Goal: Information Seeking & Learning: Find specific fact

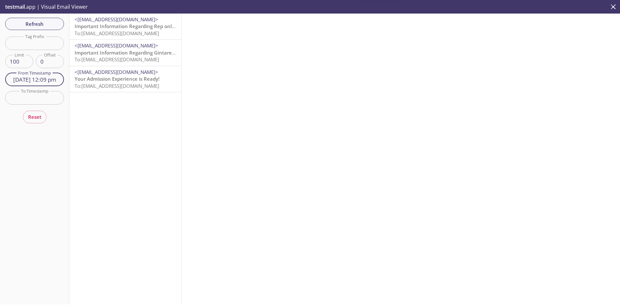
click at [48, 80] on input "[DATE] 12:09 pm" at bounding box center [34, 79] width 59 height 13
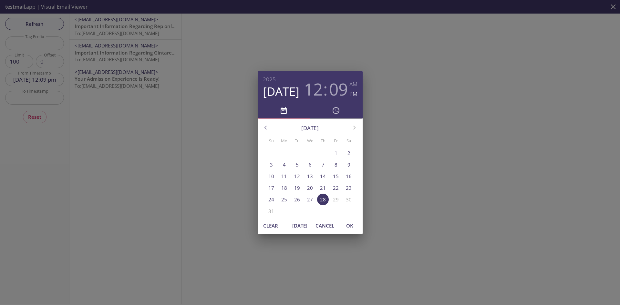
click at [341, 88] on h3 "09" at bounding box center [338, 88] width 19 height 19
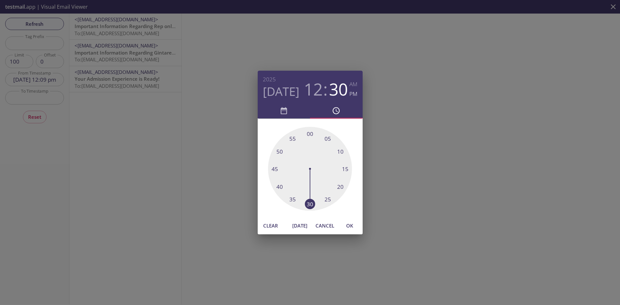
drag, startPoint x: 337, startPoint y: 164, endPoint x: 309, endPoint y: 204, distance: 49.3
click at [309, 204] on div at bounding box center [310, 169] width 84 height 84
click at [350, 228] on span "OK" at bounding box center [350, 226] width 16 height 8
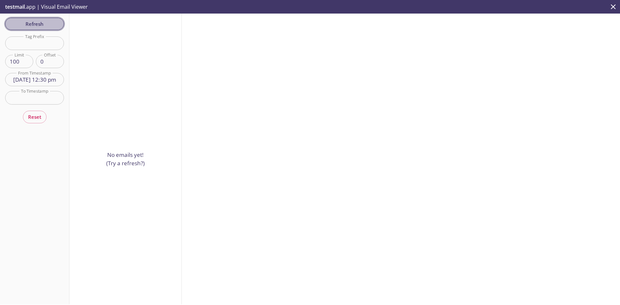
click at [24, 26] on span "Refresh" at bounding box center [34, 24] width 48 height 8
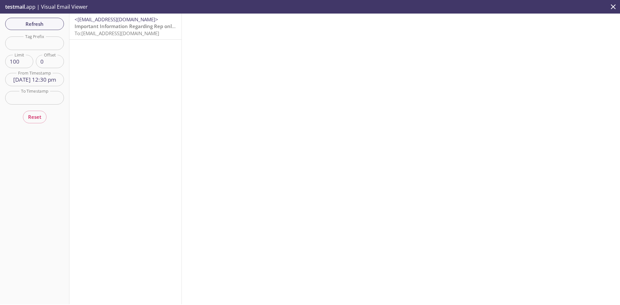
click at [88, 22] on span "<[EMAIL_ADDRESS][DOMAIN_NAME]>" at bounding box center [117, 19] width 84 height 6
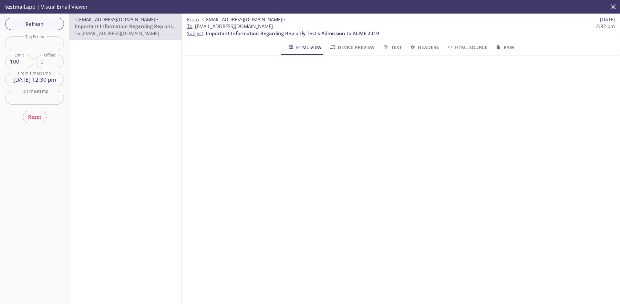
drag, startPoint x: 206, startPoint y: 29, endPoint x: 196, endPoint y: 23, distance: 11.7
click at [196, 23] on span "To : [EMAIL_ADDRESS][DOMAIN_NAME] 2:32 pm" at bounding box center [401, 26] width 428 height 7
click at [51, 27] on span "Refresh" at bounding box center [34, 24] width 48 height 8
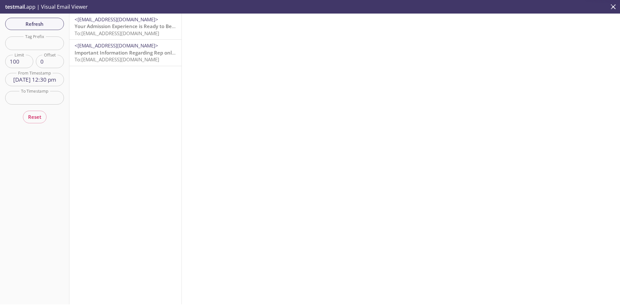
click at [113, 32] on span "To: [EMAIL_ADDRESS][DOMAIN_NAME]" at bounding box center [117, 33] width 85 height 6
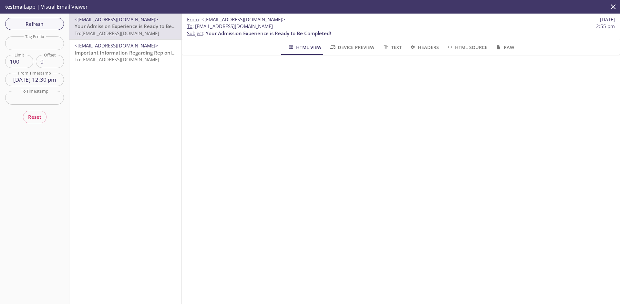
drag, startPoint x: 271, startPoint y: 27, endPoint x: 196, endPoint y: 29, distance: 75.0
click at [196, 29] on span "To : [EMAIL_ADDRESS][DOMAIN_NAME]" at bounding box center [230, 26] width 86 height 7
copy span "[EMAIL_ADDRESS][DOMAIN_NAME]"
click at [46, 20] on span "Refresh" at bounding box center [34, 24] width 48 height 8
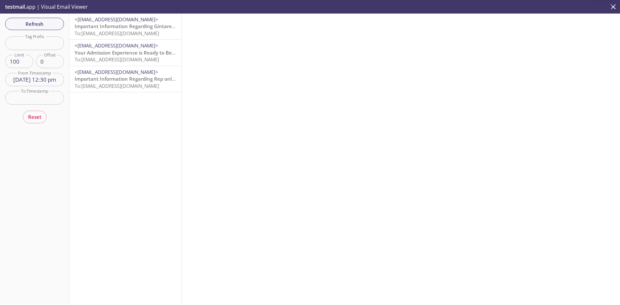
click at [120, 30] on span "To: [EMAIL_ADDRESS][DOMAIN_NAME]" at bounding box center [117, 33] width 85 height 6
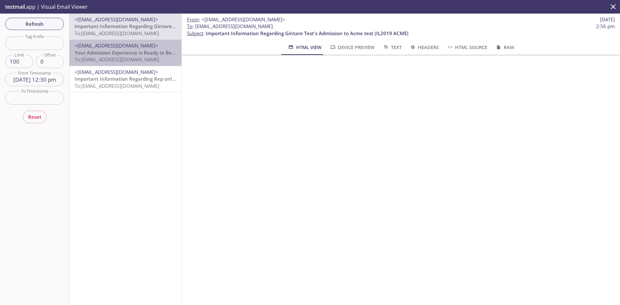
click at [162, 49] on span "Your Admission Experience is Ready to Be Completed!" at bounding box center [137, 52] width 125 height 6
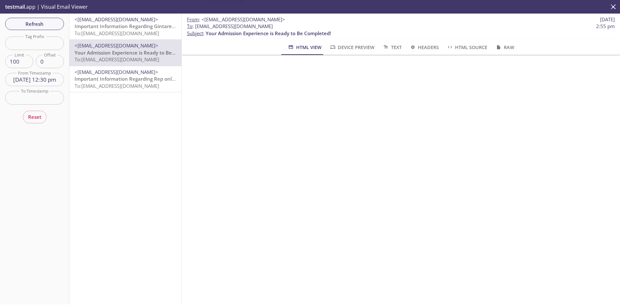
click at [144, 94] on div "<[EMAIL_ADDRESS][DOMAIN_NAME]> Important Information Regarding Gintare Test's A…" at bounding box center [125, 159] width 112 height 291
click at [135, 96] on div "<[EMAIL_ADDRESS][DOMAIN_NAME]> Important Information Regarding Gintare Test's A…" at bounding box center [125, 159] width 112 height 291
click at [133, 101] on div "<[EMAIL_ADDRESS][DOMAIN_NAME]> Important Information Regarding Gintare Test's A…" at bounding box center [125, 159] width 112 height 291
click at [144, 88] on span "To: [EMAIL_ADDRESS][DOMAIN_NAME]" at bounding box center [117, 86] width 85 height 6
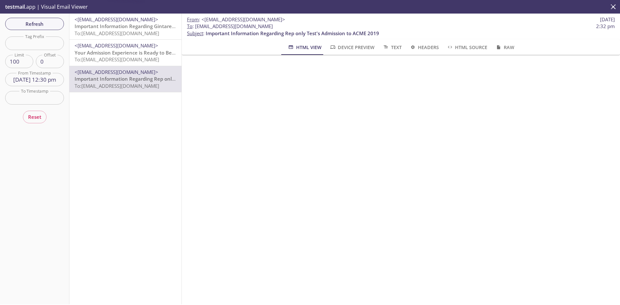
click at [151, 54] on span "Your Admission Experience is Ready to Be Completed!" at bounding box center [137, 52] width 125 height 6
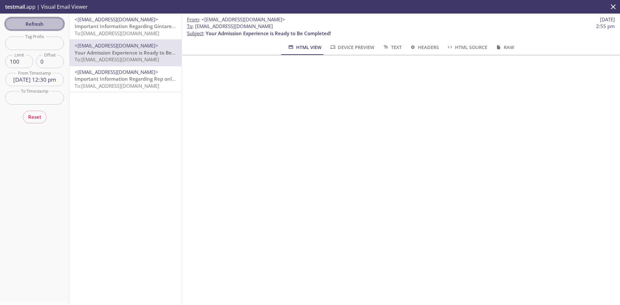
click at [42, 23] on span "Refresh" at bounding box center [34, 24] width 48 height 8
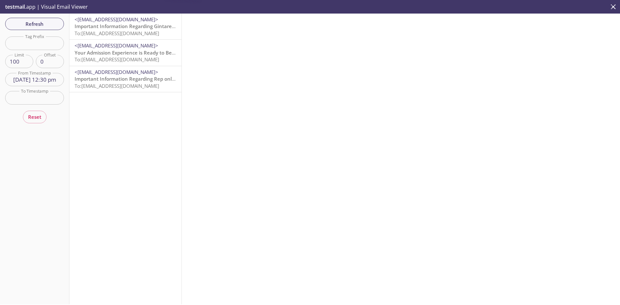
click at [128, 25] on span "Important Information Regarding Gintare Test's Admission to Acme test (IL2019 A…" at bounding box center [176, 26] width 203 height 6
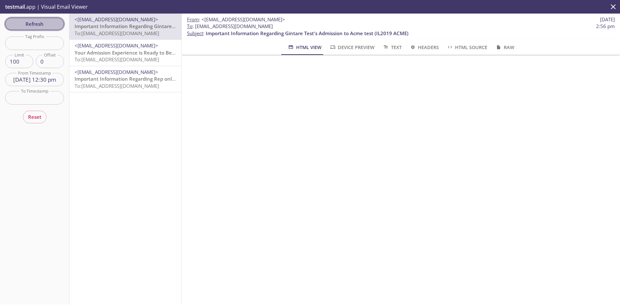
click at [51, 26] on span "Refresh" at bounding box center [34, 24] width 48 height 8
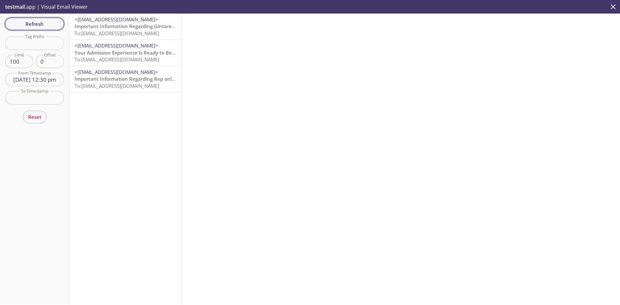
click at [51, 26] on span "Refresh" at bounding box center [34, 24] width 48 height 8
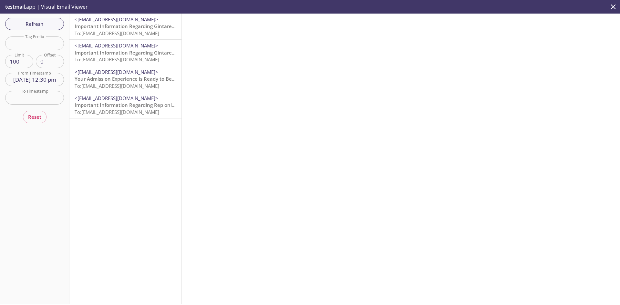
click at [48, 26] on span "Refresh" at bounding box center [34, 24] width 48 height 8
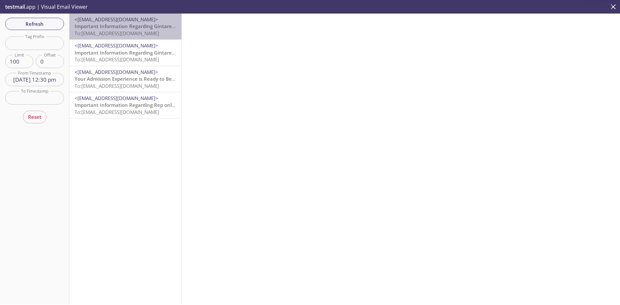
click at [154, 27] on span "Important Information Regarding Gintare Test's Admission to Acme test (IL2019 A…" at bounding box center [176, 26] width 203 height 6
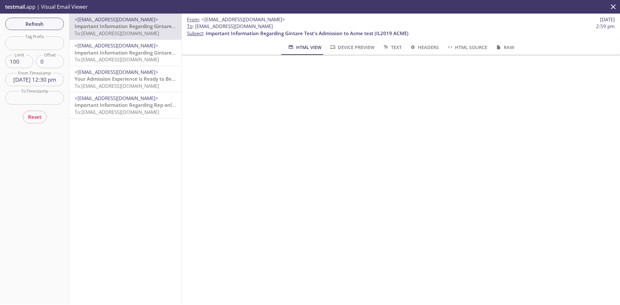
drag, startPoint x: 291, startPoint y: 26, endPoint x: 195, endPoint y: 28, distance: 96.3
click at [195, 28] on span "To : [EMAIL_ADDRESS][DOMAIN_NAME] 2:59 pm" at bounding box center [401, 26] width 428 height 7
copy span "[EMAIL_ADDRESS][DOMAIN_NAME]"
drag, startPoint x: 279, startPoint y: 22, endPoint x: 227, endPoint y: 30, distance: 53.0
click at [227, 30] on span "Important Information Regarding Gintare Test's Admission to Acme test (IL2019 A…" at bounding box center [307, 33] width 203 height 6
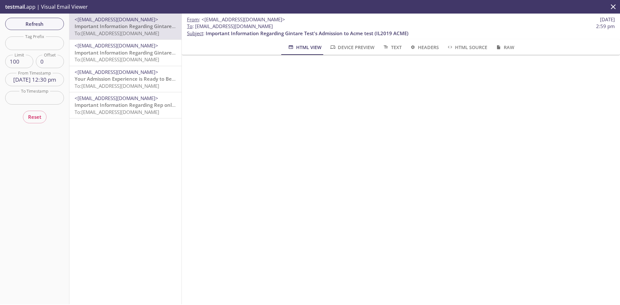
drag, startPoint x: 288, startPoint y: 29, endPoint x: 194, endPoint y: 25, distance: 94.1
click at [194, 25] on span "To : [EMAIL_ADDRESS][DOMAIN_NAME] 2:59 pm" at bounding box center [401, 26] width 428 height 7
copy span "[EMAIL_ADDRESS][DOMAIN_NAME]"
click at [45, 29] on button "Refresh" at bounding box center [34, 24] width 59 height 12
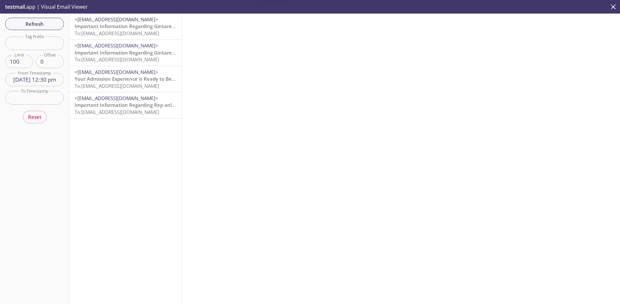
click at [149, 28] on span "Important Information Regarding Gintare Test's Admission to Acme test (IL2019 A…" at bounding box center [176, 26] width 203 height 6
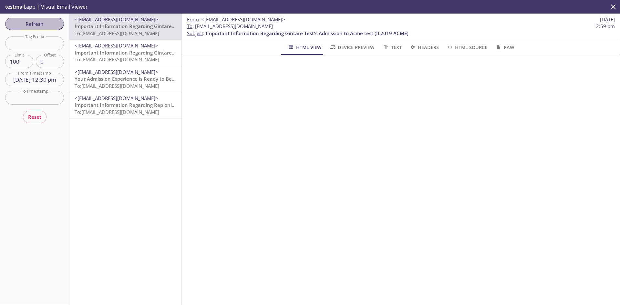
click at [52, 22] on span "Refresh" at bounding box center [34, 24] width 48 height 8
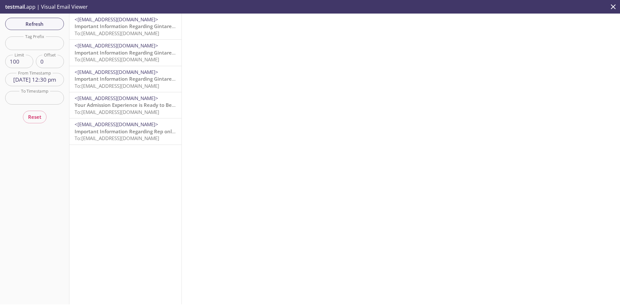
click at [83, 22] on span "<[EMAIL_ADDRESS][DOMAIN_NAME]>" at bounding box center [117, 19] width 84 height 6
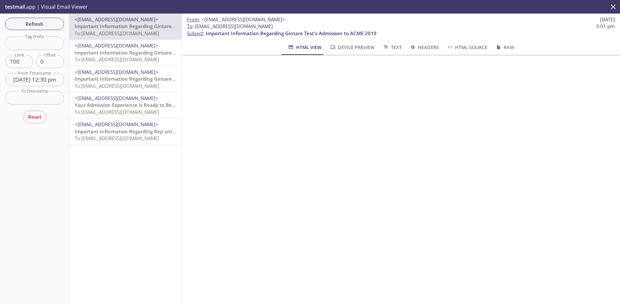
drag, startPoint x: 260, startPoint y: 27, endPoint x: 195, endPoint y: 27, distance: 65.2
click at [195, 27] on span "To : [EMAIL_ADDRESS][DOMAIN_NAME] 3:01 pm" at bounding box center [401, 26] width 428 height 7
copy span "[EMAIL_ADDRESS][DOMAIN_NAME]"
click at [148, 56] on span "To: [EMAIL_ADDRESS][DOMAIN_NAME]" at bounding box center [117, 59] width 85 height 6
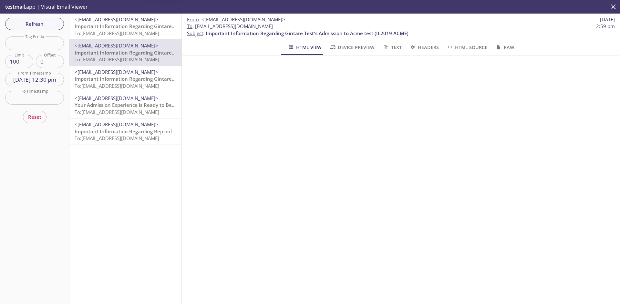
click at [145, 79] on span "Important Information Regarding Gintare Test's Admission to Acme test (IL2019 A…" at bounding box center [176, 79] width 203 height 6
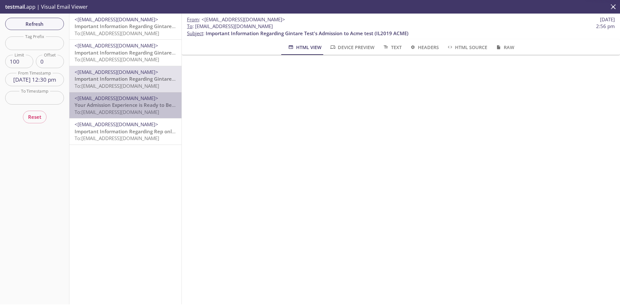
click at [150, 94] on div "<[EMAIL_ADDRESS][DOMAIN_NAME]> Your Admission Experience is Ready to Be Complet…" at bounding box center [125, 105] width 112 height 26
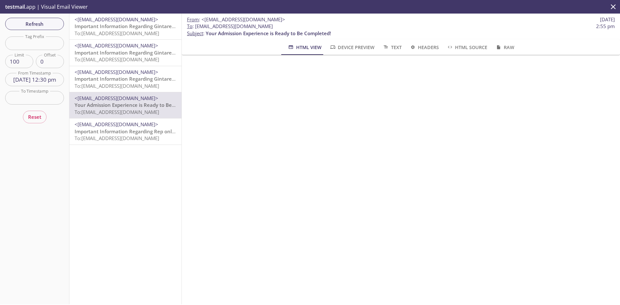
click at [140, 32] on span "To: [EMAIL_ADDRESS][DOMAIN_NAME]" at bounding box center [117, 33] width 85 height 6
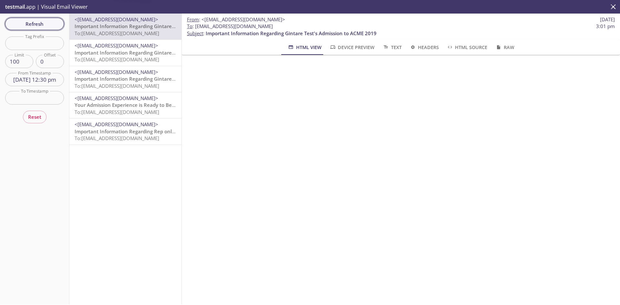
click at [32, 26] on span "Refresh" at bounding box center [34, 24] width 48 height 8
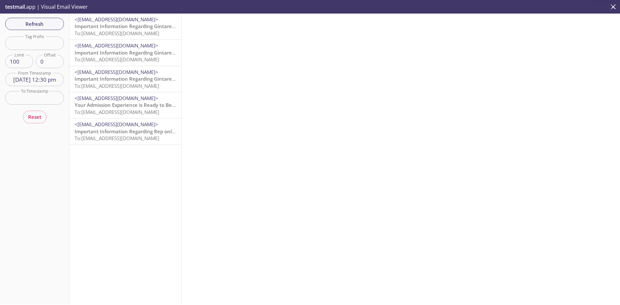
click at [130, 29] on span "Important Information Regarding Gintare Test's Admission to ACME 2019" at bounding box center [160, 26] width 171 height 6
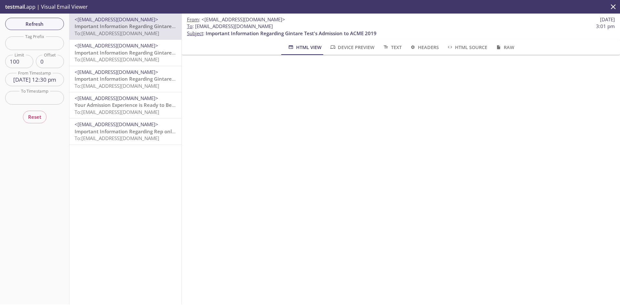
drag, startPoint x: 291, startPoint y: 26, endPoint x: 196, endPoint y: 29, distance: 94.3
click at [196, 29] on span "To : [EMAIL_ADDRESS][DOMAIN_NAME] 3:01 pm" at bounding box center [401, 26] width 428 height 7
copy span "[EMAIL_ADDRESS][DOMAIN_NAME]"
click at [38, 21] on span "Refresh" at bounding box center [34, 24] width 48 height 8
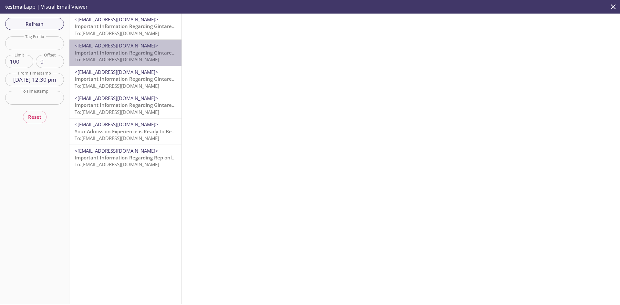
click at [126, 40] on div "<[EMAIL_ADDRESS][DOMAIN_NAME]> Important Information Regarding Gintare Test's A…" at bounding box center [125, 53] width 112 height 26
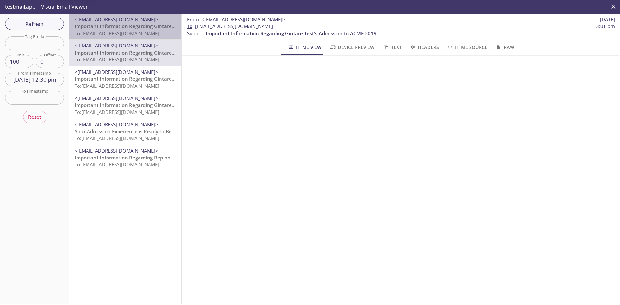
click at [138, 29] on span "Important Information Regarding Gintare Test's Admission to ACME 2019" at bounding box center [160, 26] width 171 height 6
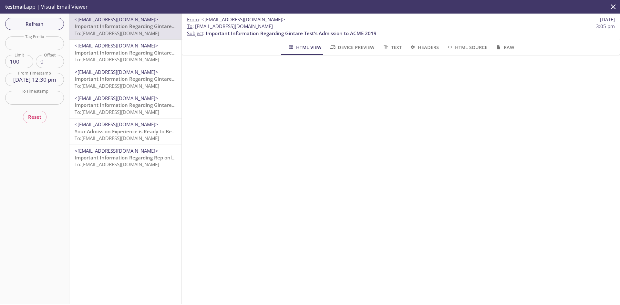
drag, startPoint x: 288, startPoint y: 28, endPoint x: 195, endPoint y: 26, distance: 93.1
click at [195, 26] on span "To : [EMAIL_ADDRESS][DOMAIN_NAME] 3:05 pm" at bounding box center [401, 26] width 428 height 7
copy span "[EMAIL_ADDRESS][DOMAIN_NAME]"
click at [57, 24] on span "Refresh" at bounding box center [34, 24] width 48 height 8
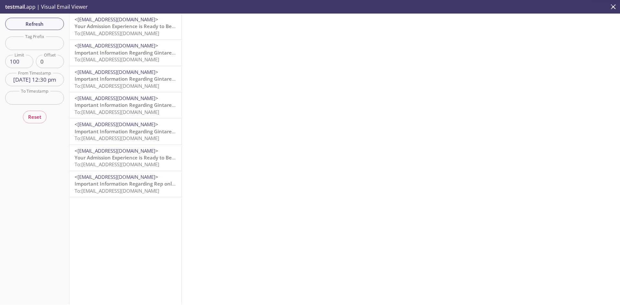
click at [134, 26] on span "Your Admission Experience is Ready to Be Completed!" at bounding box center [137, 26] width 125 height 6
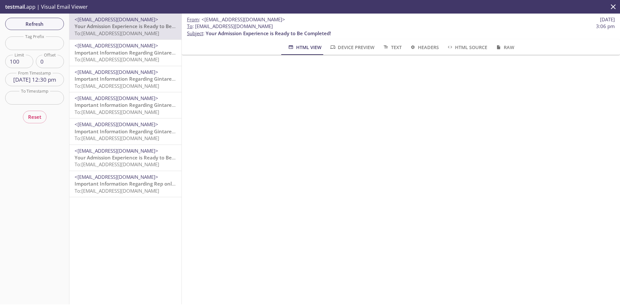
click at [129, 78] on span "Important Information Regarding Gintare Test's Admission to ACME 2019" at bounding box center [160, 79] width 171 height 6
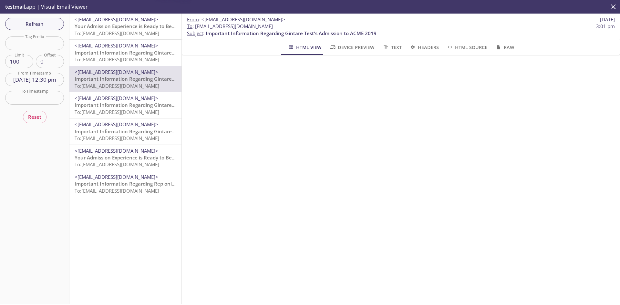
click at [129, 112] on span "To: [EMAIL_ADDRESS][DOMAIN_NAME]" at bounding box center [117, 112] width 85 height 6
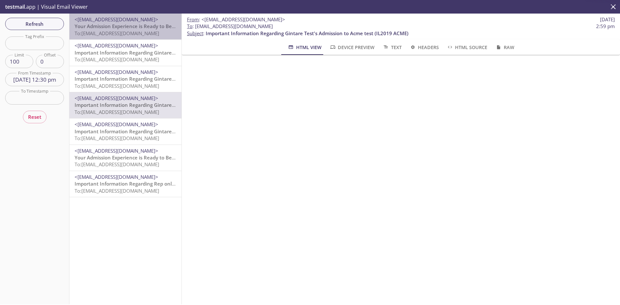
click at [132, 35] on span "To: [EMAIL_ADDRESS][DOMAIN_NAME]" at bounding box center [117, 33] width 85 height 6
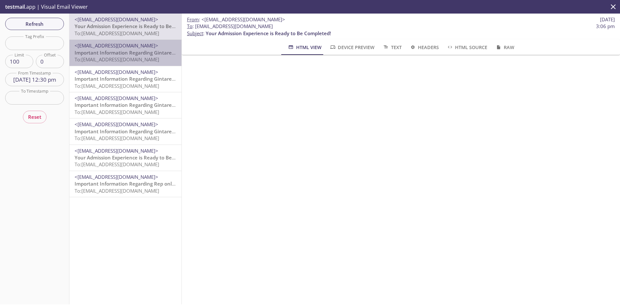
click at [134, 57] on span "To: [EMAIL_ADDRESS][DOMAIN_NAME]" at bounding box center [117, 59] width 85 height 6
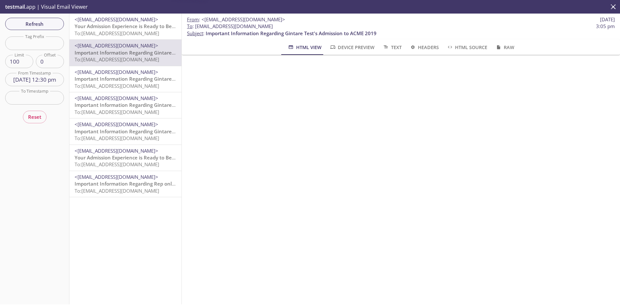
click at [135, 94] on div "<[EMAIL_ADDRESS][DOMAIN_NAME]> Important Information Regarding Gintare Test's A…" at bounding box center [125, 105] width 112 height 26
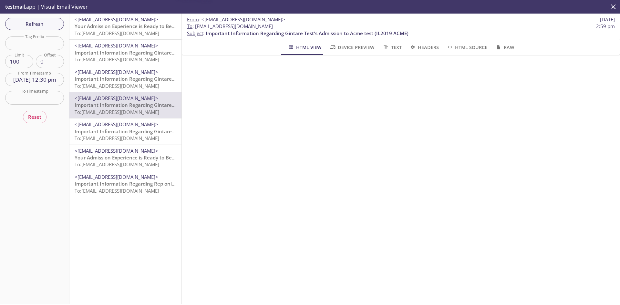
click at [140, 135] on span "To: [EMAIL_ADDRESS][DOMAIN_NAME]" at bounding box center [117, 138] width 85 height 6
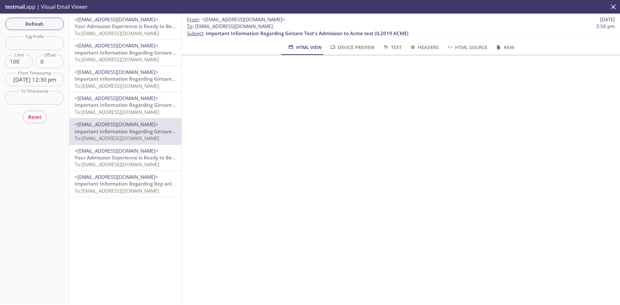
click at [145, 161] on p "Your Admission Experience is Ready to Be Completed! To: [EMAIL_ADDRESS][DOMAIN_…" at bounding box center [126, 161] width 102 height 14
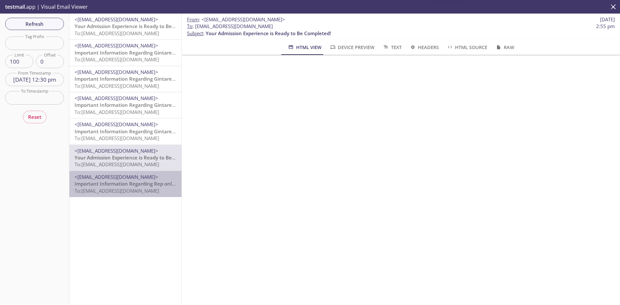
click at [147, 179] on span "<[EMAIL_ADDRESS][DOMAIN_NAME]>" at bounding box center [117, 177] width 84 height 6
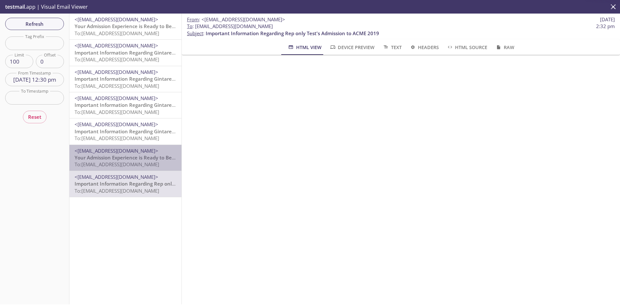
click at [146, 152] on span "<[EMAIL_ADDRESS][DOMAIN_NAME]>" at bounding box center [117, 151] width 84 height 6
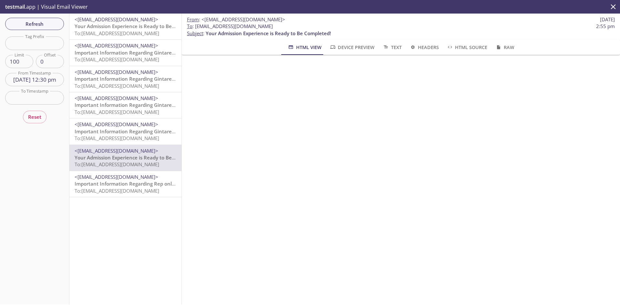
click at [146, 186] on span "Important Information Regarding Rep only Test's Admission to ACME 2019" at bounding box center [161, 184] width 173 height 6
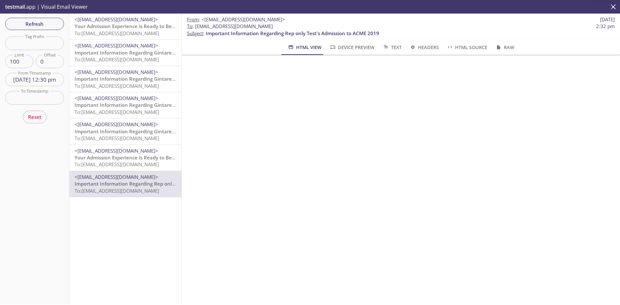
click at [144, 124] on span "<[EMAIL_ADDRESS][DOMAIN_NAME]>" at bounding box center [117, 124] width 84 height 6
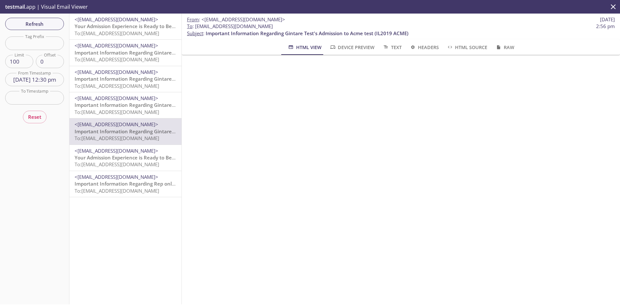
click at [147, 109] on span "To: [EMAIL_ADDRESS][DOMAIN_NAME]" at bounding box center [117, 112] width 85 height 6
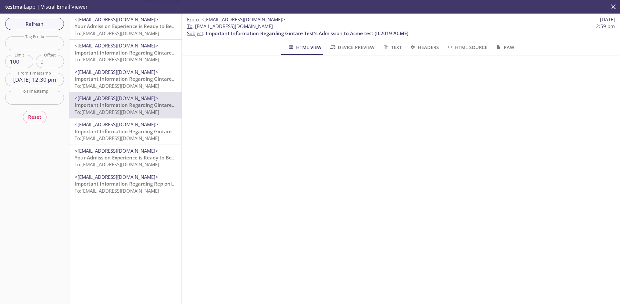
click at [154, 78] on span "Important Information Regarding Gintare Test's Admission to ACME 2019" at bounding box center [160, 79] width 171 height 6
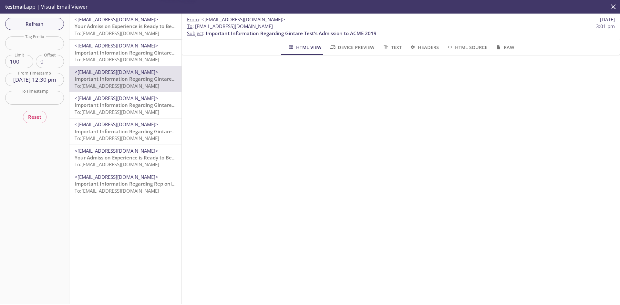
click at [159, 48] on span "<[EMAIL_ADDRESS][DOMAIN_NAME]>" at bounding box center [126, 45] width 102 height 7
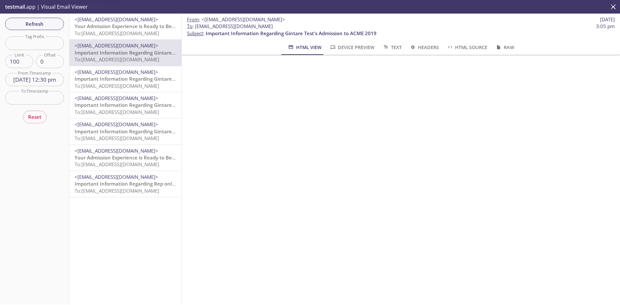
click at [161, 20] on span "<[EMAIL_ADDRESS][DOMAIN_NAME]>" at bounding box center [126, 19] width 102 height 7
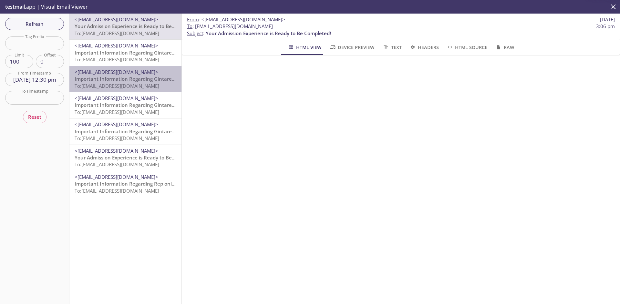
click at [153, 75] on span "<[EMAIL_ADDRESS][DOMAIN_NAME]>" at bounding box center [126, 72] width 102 height 7
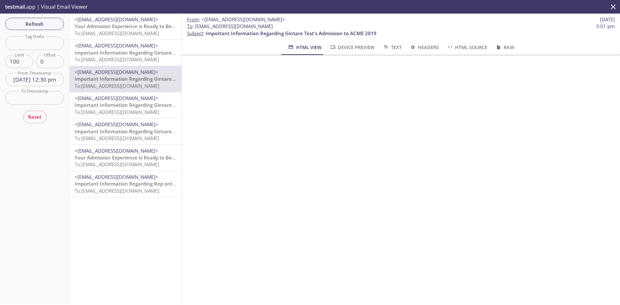
drag, startPoint x: 256, startPoint y: 25, endPoint x: 194, endPoint y: 25, distance: 62.3
click at [194, 25] on span "To : [EMAIL_ADDRESS][DOMAIN_NAME] 3:01 pm" at bounding box center [401, 26] width 428 height 7
click at [195, 25] on span "To : [EMAIL_ADDRESS][DOMAIN_NAME]" at bounding box center [230, 26] width 86 height 7
drag, startPoint x: 195, startPoint y: 25, endPoint x: 280, endPoint y: 26, distance: 85.0
click at [280, 26] on span "To : [EMAIL_ADDRESS][DOMAIN_NAME] 3:01 pm" at bounding box center [401, 26] width 428 height 7
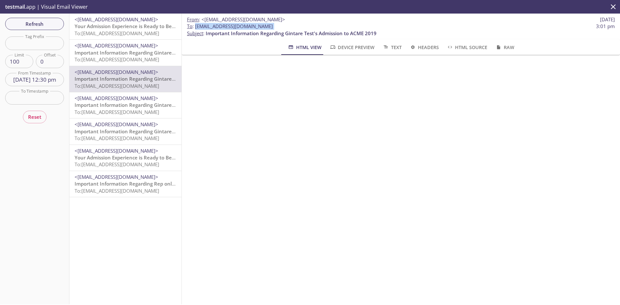
click at [96, 123] on span "<[EMAIL_ADDRESS][DOMAIN_NAME]>" at bounding box center [117, 124] width 84 height 6
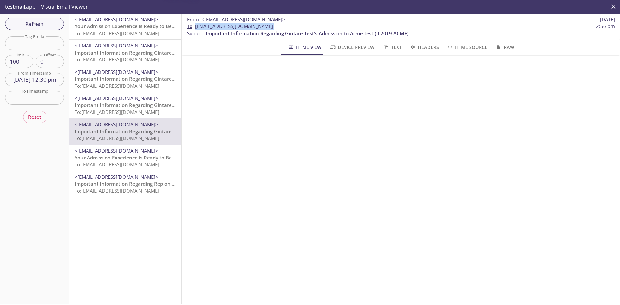
click at [116, 154] on span "Your Admission Experience is Ready to Be Completed!" at bounding box center [137, 157] width 125 height 6
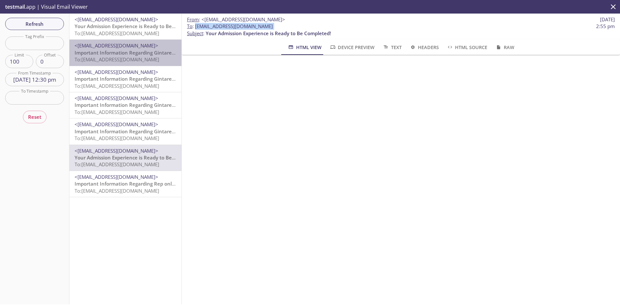
click at [151, 55] on span "Important Information Regarding Gintare Test's Admission to ACME 2019" at bounding box center [160, 52] width 171 height 6
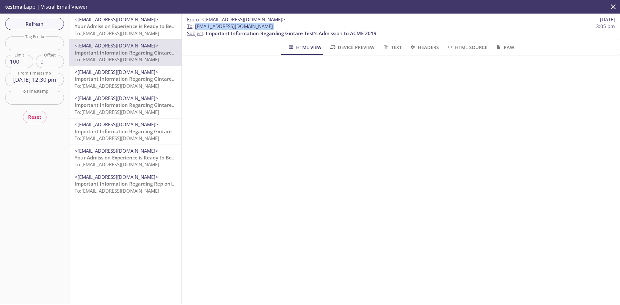
click at [142, 73] on span "<[EMAIL_ADDRESS][DOMAIN_NAME]>" at bounding box center [117, 72] width 84 height 6
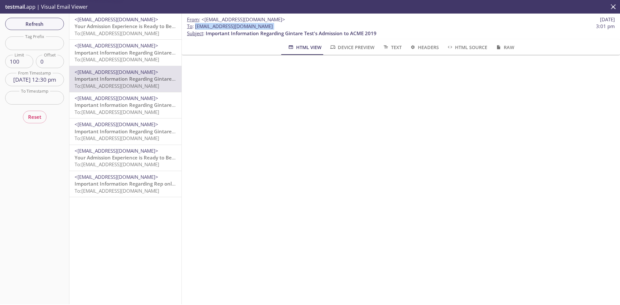
click at [141, 110] on span "To: [EMAIL_ADDRESS][DOMAIN_NAME]" at bounding box center [117, 112] width 85 height 6
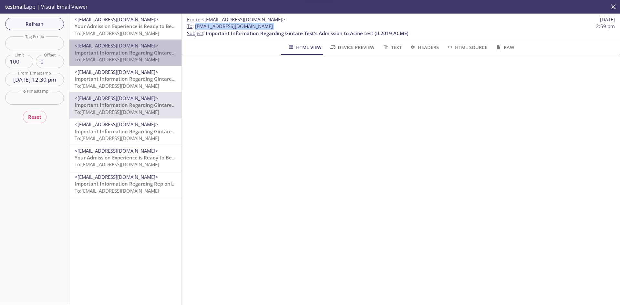
click at [149, 46] on span "<[EMAIL_ADDRESS][DOMAIN_NAME]>" at bounding box center [117, 45] width 84 height 6
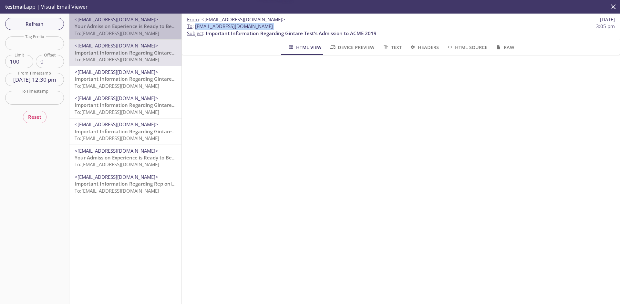
click at [153, 35] on span "To: [EMAIL_ADDRESS][DOMAIN_NAME]" at bounding box center [117, 33] width 85 height 6
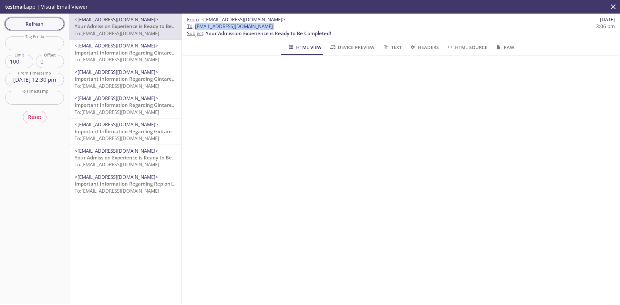
click at [50, 30] on button "Refresh" at bounding box center [34, 24] width 59 height 12
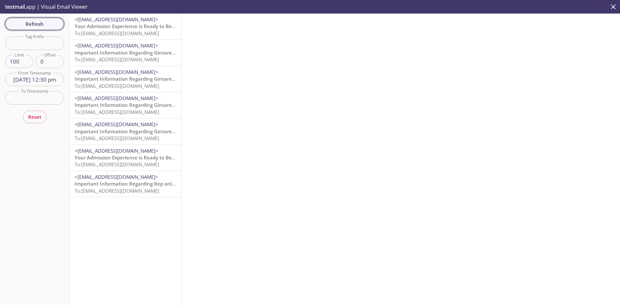
click at [59, 27] on button "Refresh" at bounding box center [34, 24] width 59 height 12
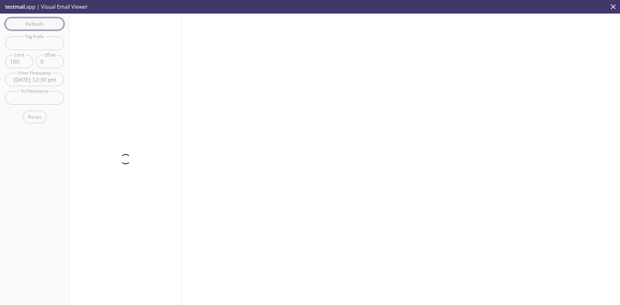
click at [50, 20] on div "Refresh Filters Tag Prefix Tag Prefix Limit 100 Limit Offset 0 Offset From Time…" at bounding box center [34, 159] width 69 height 291
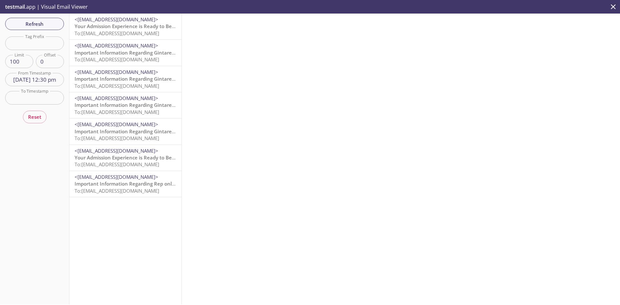
click at [44, 79] on input "[DATE] 12:30 pm" at bounding box center [34, 79] width 59 height 13
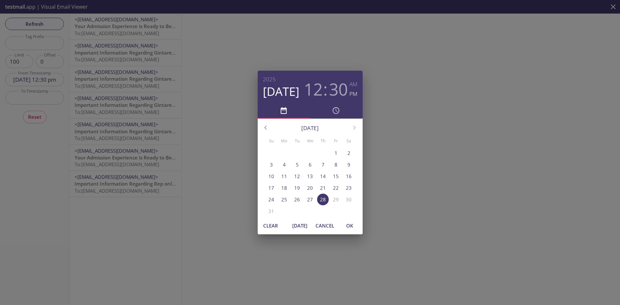
click at [319, 91] on h3 "12" at bounding box center [313, 88] width 19 height 19
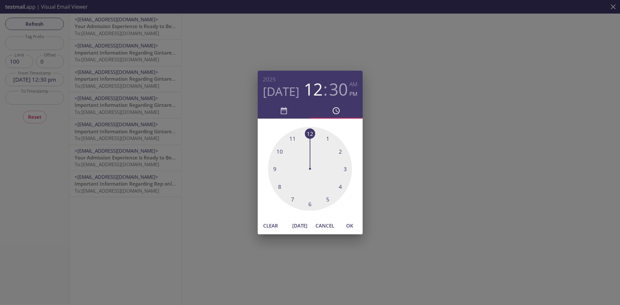
click at [345, 166] on div at bounding box center [310, 169] width 84 height 84
click at [331, 201] on div at bounding box center [310, 169] width 84 height 84
click at [352, 231] on button "OK" at bounding box center [349, 226] width 21 height 12
type input "[DATE] 3:24 pm"
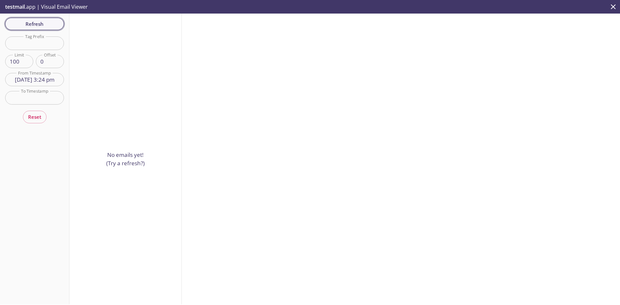
click at [35, 21] on span "Refresh" at bounding box center [34, 24] width 48 height 8
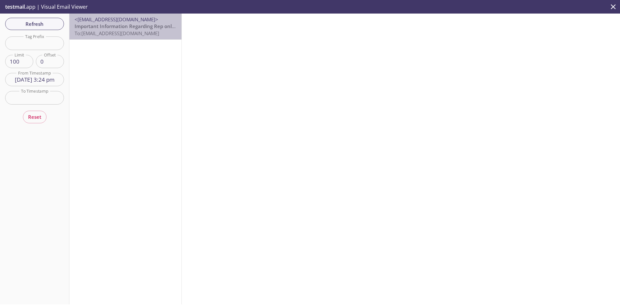
click at [147, 28] on span "Important Information Regarding Rep only Test's Admission to ACME 2019" at bounding box center [161, 26] width 173 height 6
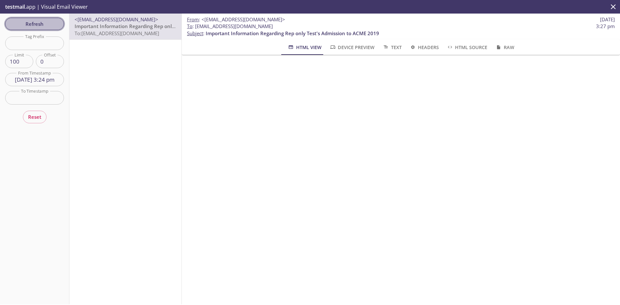
click at [49, 26] on span "Refresh" at bounding box center [34, 24] width 48 height 8
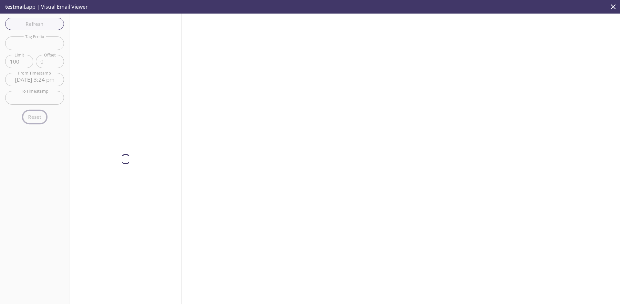
click at [37, 116] on div "Reset" at bounding box center [35, 118] width 24 height 16
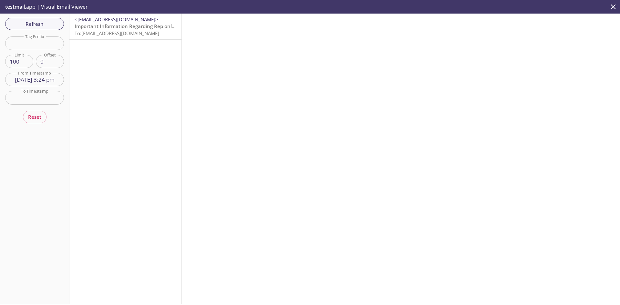
click at [37, 124] on div "Reset" at bounding box center [35, 118] width 24 height 16
click at [42, 119] on button "Reset" at bounding box center [35, 117] width 24 height 12
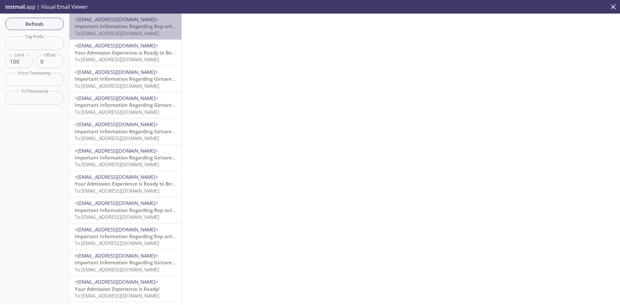
click at [139, 36] on span "To: [EMAIL_ADDRESS][DOMAIN_NAME]" at bounding box center [117, 33] width 85 height 6
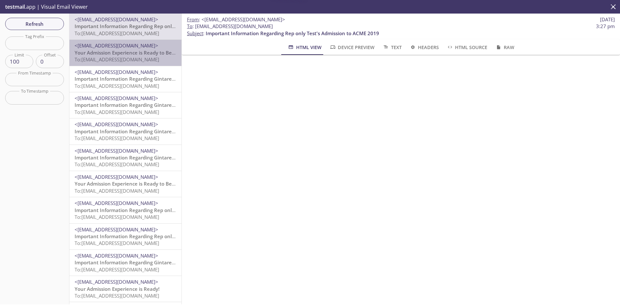
click at [138, 60] on span "To: [EMAIL_ADDRESS][DOMAIN_NAME]" at bounding box center [117, 59] width 85 height 6
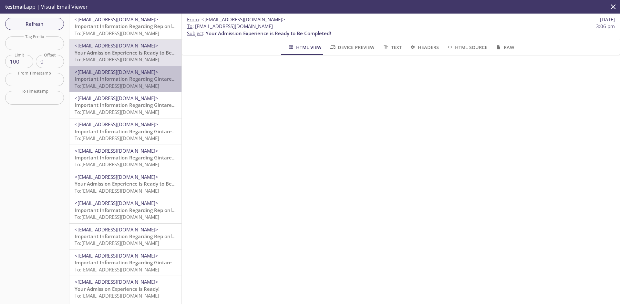
click at [138, 87] on span "To: [EMAIL_ADDRESS][DOMAIN_NAME]" at bounding box center [117, 86] width 85 height 6
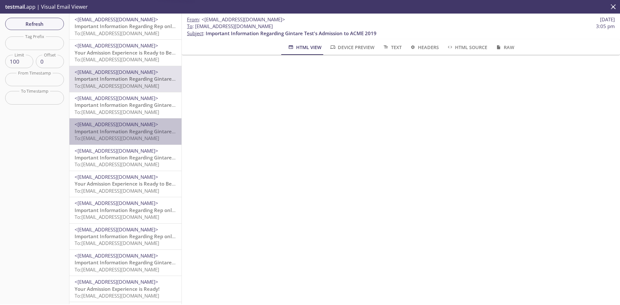
click at [130, 126] on span "<[EMAIL_ADDRESS][DOMAIN_NAME]>" at bounding box center [117, 124] width 84 height 6
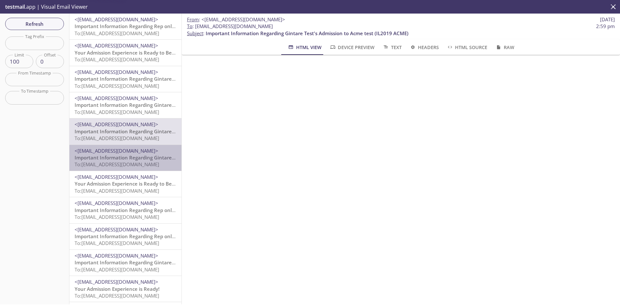
click at [129, 154] on span "<[EMAIL_ADDRESS][DOMAIN_NAME]>" at bounding box center [117, 151] width 84 height 6
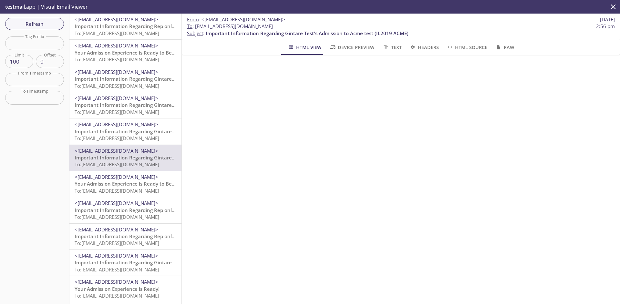
click at [135, 179] on span "<[EMAIL_ADDRESS][DOMAIN_NAME]>" at bounding box center [117, 177] width 84 height 6
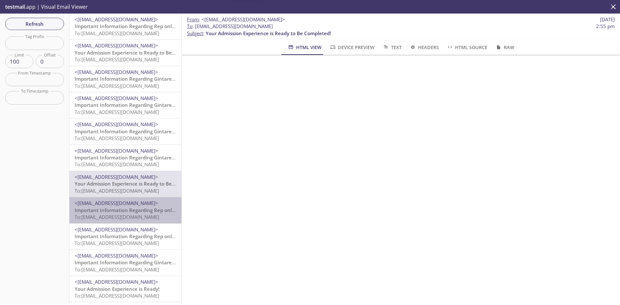
click at [136, 214] on span "To: [EMAIL_ADDRESS][DOMAIN_NAME]" at bounding box center [117, 217] width 85 height 6
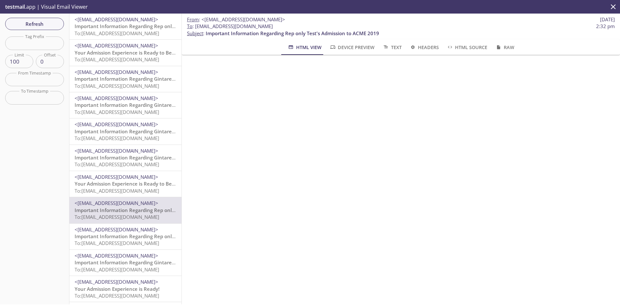
drag, startPoint x: 285, startPoint y: 26, endPoint x: 196, endPoint y: 25, distance: 88.2
click at [196, 25] on span "To : [EMAIL_ADDRESS][DOMAIN_NAME] 2:32 pm" at bounding box center [401, 26] width 428 height 7
copy span "[EMAIL_ADDRESS][DOMAIN_NAME]"
